Goal: Check status: Check status

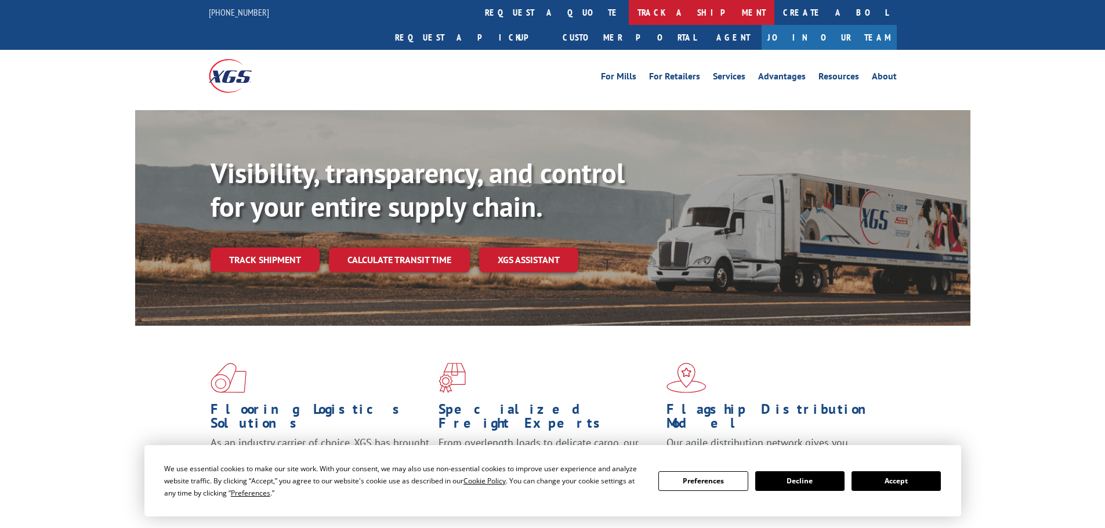
click at [629, 11] on link "track a shipment" at bounding box center [702, 12] width 146 height 25
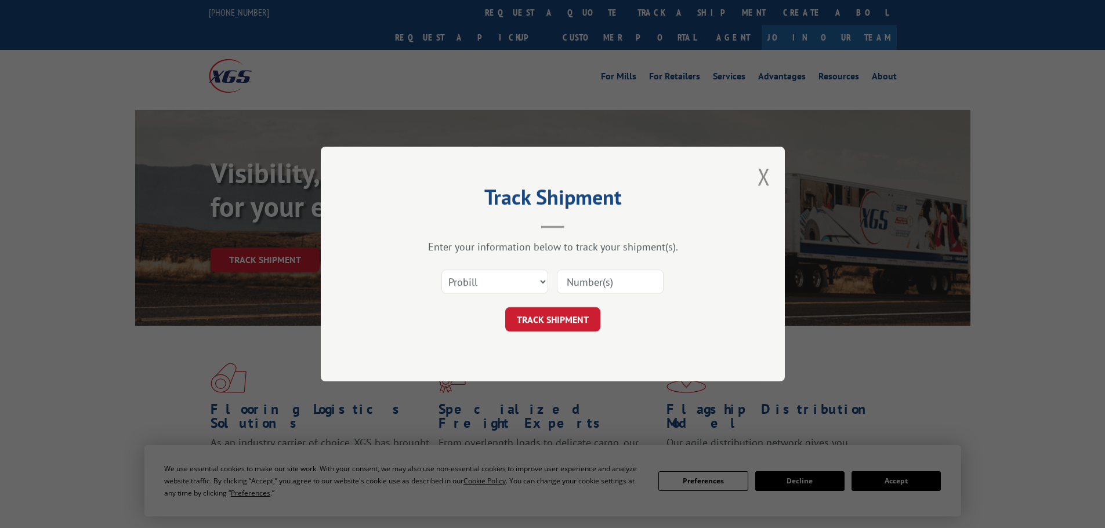
click at [608, 283] on input at bounding box center [610, 282] width 107 height 24
paste input "2862476"
type input "2862476"
click at [564, 313] on button "TRACK SHIPMENT" at bounding box center [552, 319] width 95 height 24
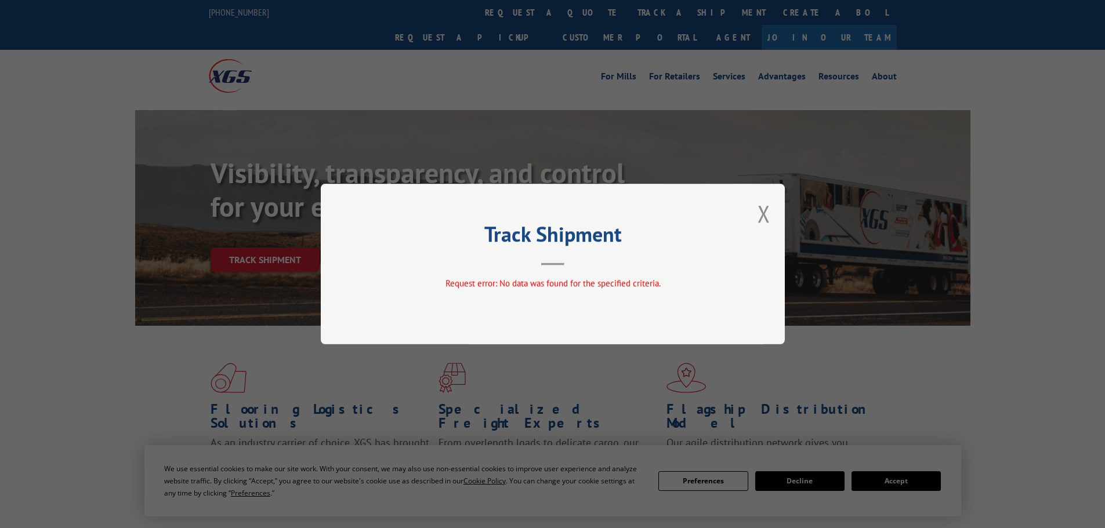
click at [756, 212] on div "Track Shipment Request error: No data was found for the specified criteria." at bounding box center [553, 264] width 464 height 161
click at [756, 219] on div "Track Shipment Request error: No data was found for the specified criteria." at bounding box center [553, 264] width 464 height 161
drag, startPoint x: 764, startPoint y: 209, endPoint x: 760, endPoint y: 220, distance: 11.6
click at [764, 210] on button "Close modal" at bounding box center [763, 213] width 13 height 31
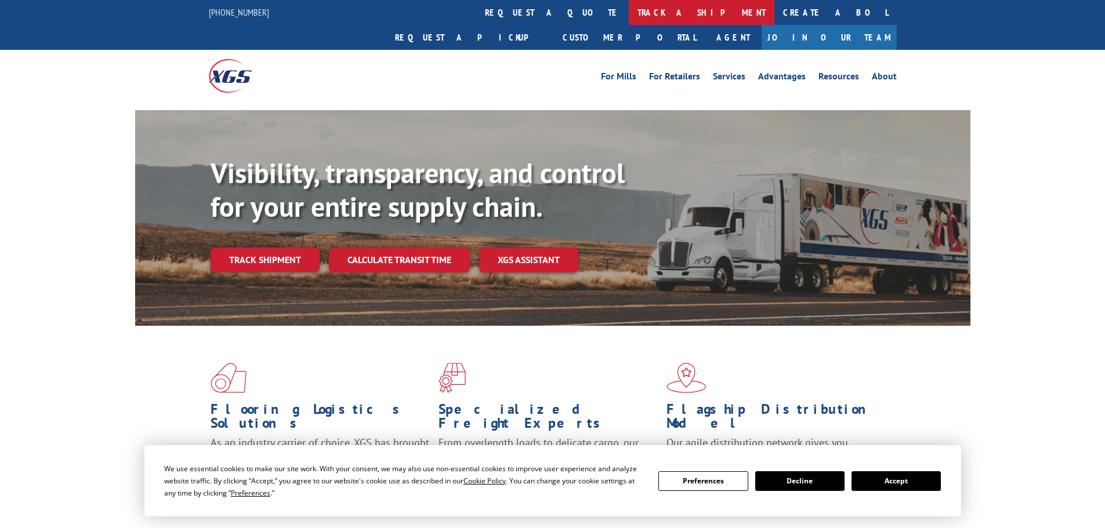
click at [629, 14] on link "track a shipment" at bounding box center [702, 12] width 146 height 25
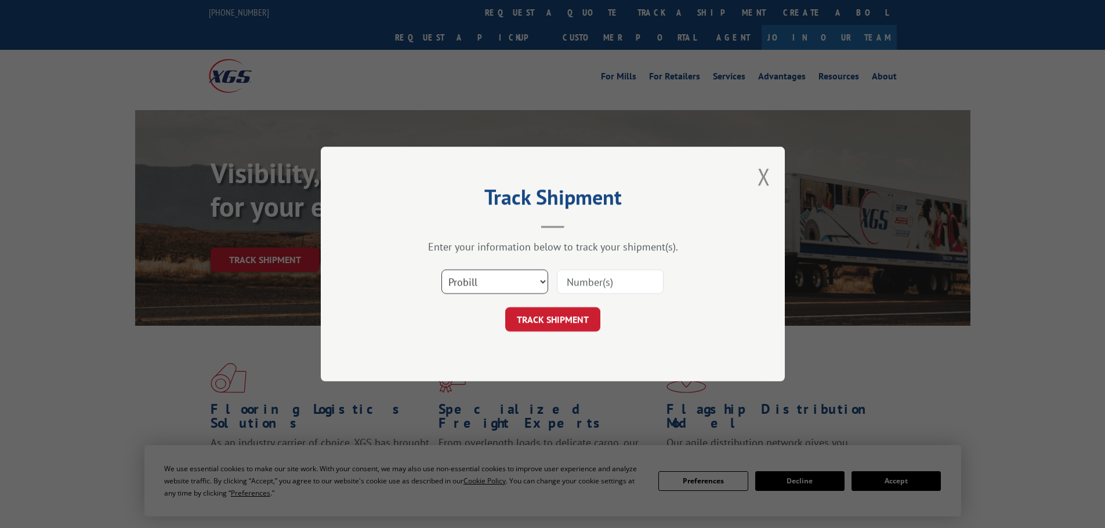
click at [503, 280] on select "Select category... Probill BOL PO" at bounding box center [494, 282] width 107 height 24
select select "bol"
click at [441, 270] on select "Select category... Probill BOL PO" at bounding box center [494, 282] width 107 height 24
click at [599, 288] on input at bounding box center [610, 282] width 107 height 24
paste input "2862476"
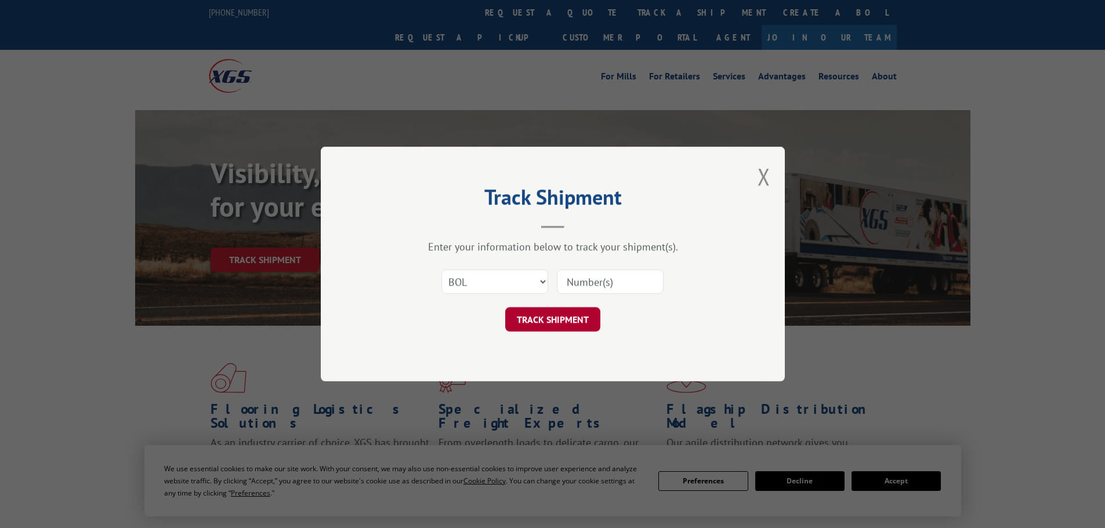
type input "2862476"
click at [561, 319] on button "TRACK SHIPMENT" at bounding box center [552, 319] width 95 height 24
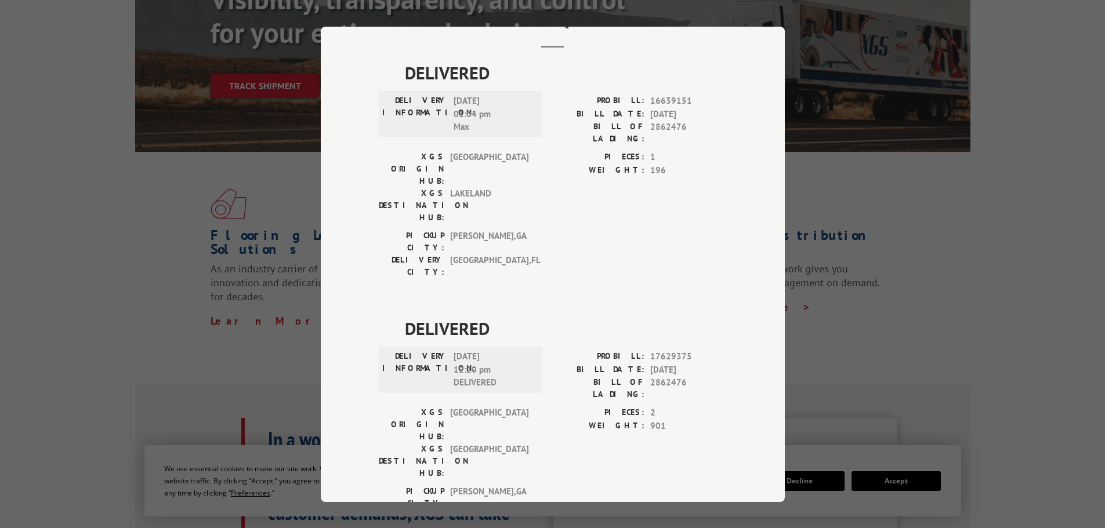
scroll to position [232, 0]
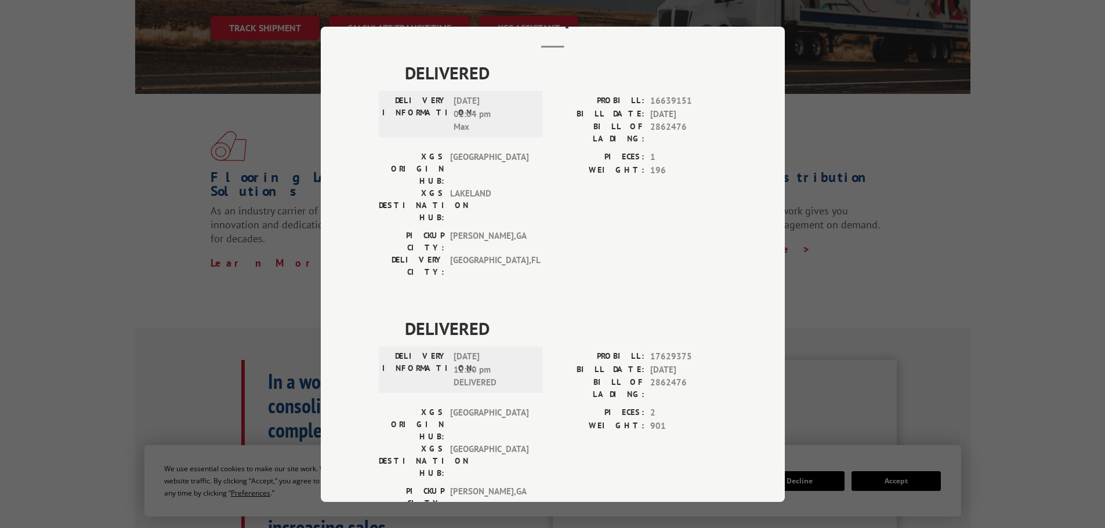
click at [125, 292] on div "Track Shipment DELIVERED DELIVERY INFORMATION: [DATE] 01:04 pm Max PROBILL: 166…" at bounding box center [552, 264] width 1105 height 528
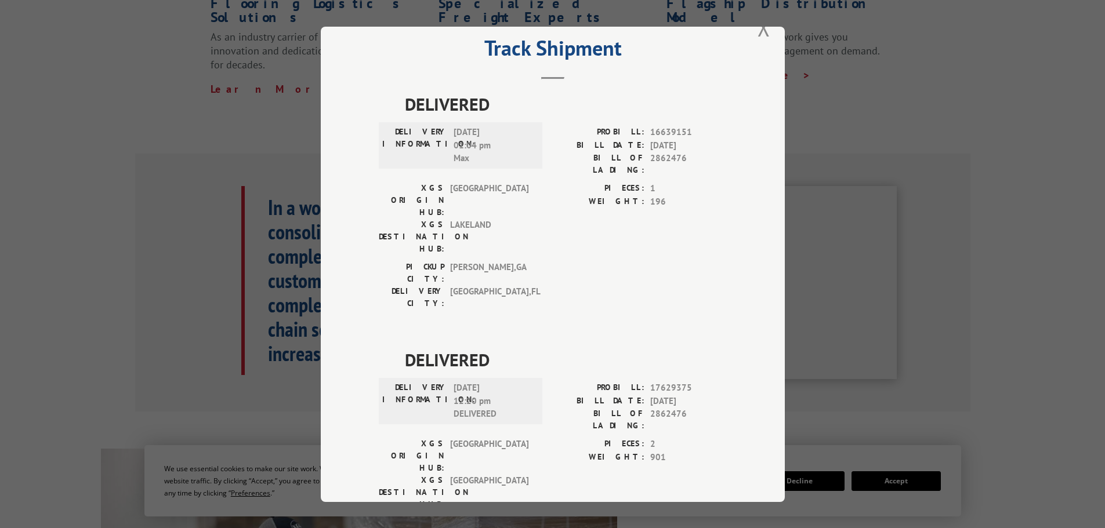
scroll to position [0, 0]
